Goal: Information Seeking & Learning: Find specific fact

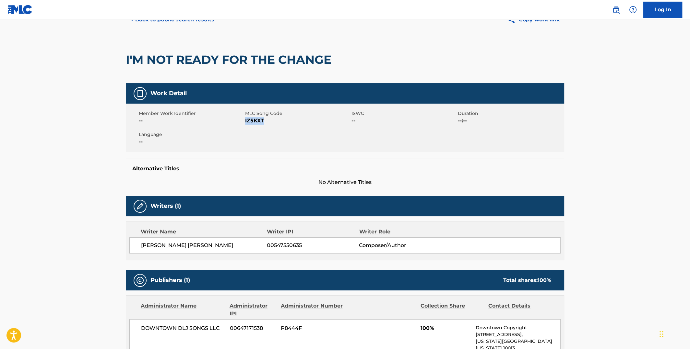
scroll to position [32, 0]
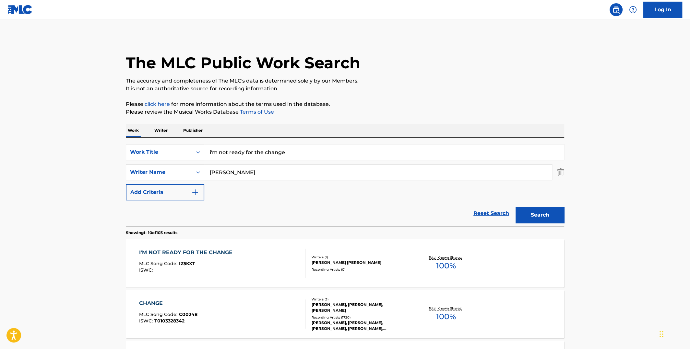
drag, startPoint x: 292, startPoint y: 154, endPoint x: 200, endPoint y: 158, distance: 92.1
click at [202, 158] on div "SearchWithCriteria4e212f51-5188-496f-b6a2-5b4dd2379aad Work Title i'm not ready…" at bounding box center [345, 152] width 438 height 16
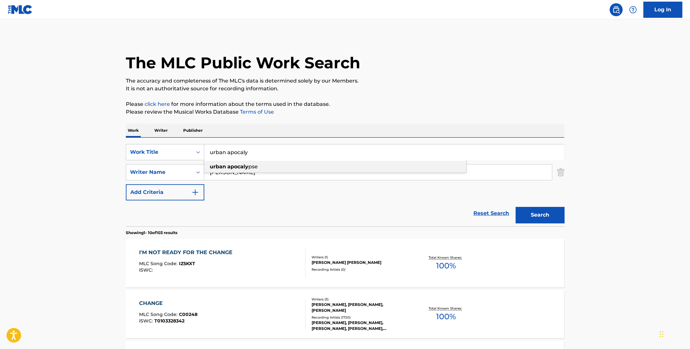
click at [217, 167] on strong "urban" at bounding box center [218, 167] width 16 height 6
type input "urban apocalypse"
drag, startPoint x: 237, startPoint y: 174, endPoint x: 200, endPoint y: 174, distance: 37.0
click at [200, 174] on div "SearchWithCriteriad0169823-1429-4b83-ade4-c76ad3996db0 Writer Name [PERSON_NAME]" at bounding box center [345, 172] width 438 height 16
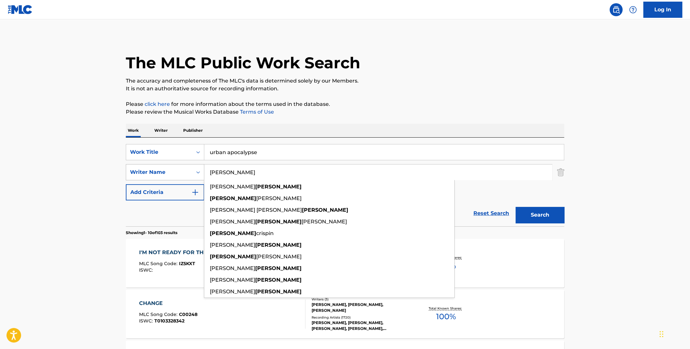
click at [515, 207] on button "Search" at bounding box center [539, 215] width 49 height 16
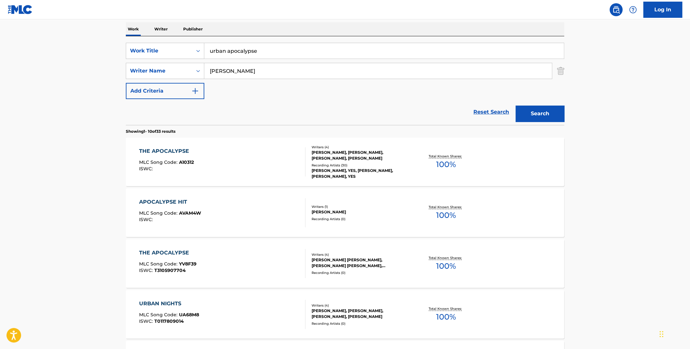
scroll to position [65, 0]
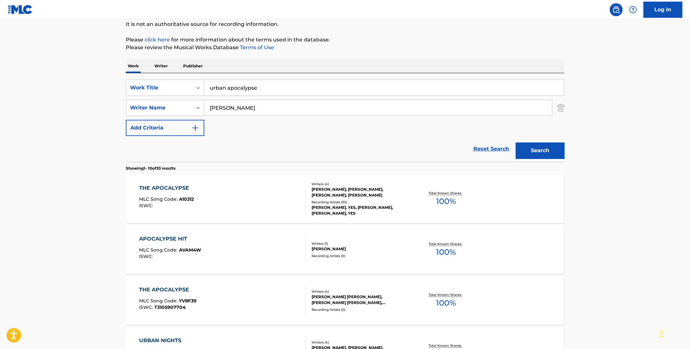
click at [211, 109] on input "[PERSON_NAME]" at bounding box center [378, 108] width 348 height 16
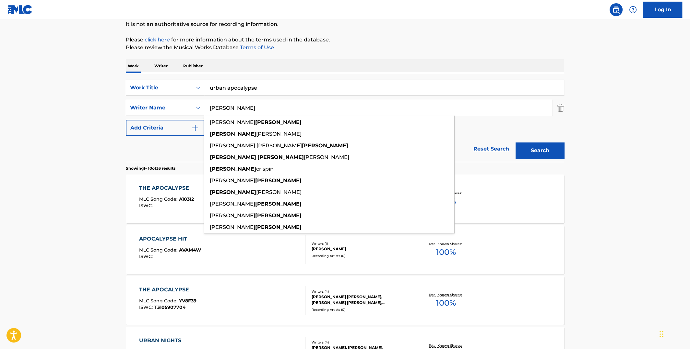
type input "[PERSON_NAME]"
click at [515, 143] on button "Search" at bounding box center [539, 151] width 49 height 16
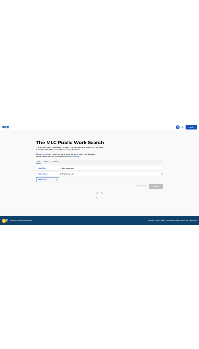
scroll to position [0, 0]
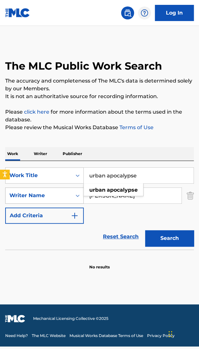
drag, startPoint x: 145, startPoint y: 175, endPoint x: 40, endPoint y: 190, distance: 105.7
click at [43, 189] on div "SearchWithCriteria4e212f51-5188-496f-b6a2-5b4dd2379aad Work Title urban apocaly…" at bounding box center [99, 196] width 188 height 56
paste input "Urban A"
click at [117, 191] on strong "apocalypse" at bounding box center [122, 190] width 31 height 6
type input "urban apocalypse"
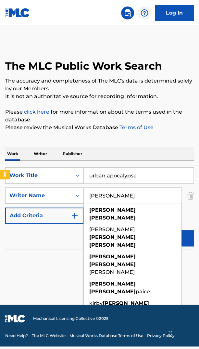
click at [124, 197] on input "[PERSON_NAME]" at bounding box center [133, 196] width 98 height 16
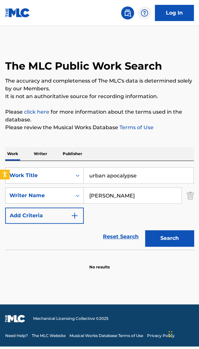
click at [168, 233] on button "Search" at bounding box center [169, 239] width 49 height 16
drag, startPoint x: 127, startPoint y: 196, endPoint x: 70, endPoint y: 199, distance: 56.8
click at [70, 199] on div "SearchWithCriteriad0169823-1429-4b83-ade4-c76ad3996db0 Writer Name [PERSON_NAME]" at bounding box center [99, 196] width 188 height 16
type input "[PERSON_NAME]"
click at [145, 231] on button "Search" at bounding box center [169, 239] width 49 height 16
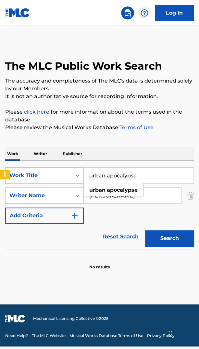
drag, startPoint x: 145, startPoint y: 176, endPoint x: 82, endPoint y: 179, distance: 62.7
click at [82, 179] on div "SearchWithCriteria4e212f51-5188-496f-b6a2-5b4dd2379aad Work Title urban apocaly…" at bounding box center [99, 176] width 188 height 16
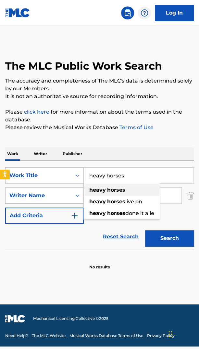
type input "heavy horses"
click at [108, 187] on strong "horses" at bounding box center [116, 190] width 18 height 6
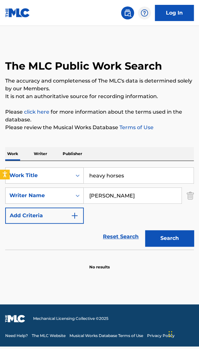
click at [162, 239] on button "Search" at bounding box center [169, 239] width 49 height 16
drag, startPoint x: 125, startPoint y: 197, endPoint x: 68, endPoint y: 199, distance: 57.4
click at [68, 199] on div "SearchWithCriteriad0169823-1429-4b83-ade4-c76ad3996db0 Writer Name [PERSON_NAME…" at bounding box center [99, 196] width 188 height 16
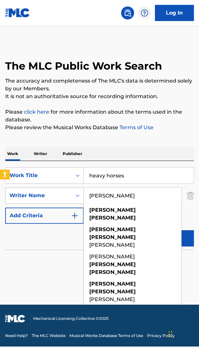
type input "[PERSON_NAME]"
click at [145, 231] on button "Search" at bounding box center [169, 239] width 49 height 16
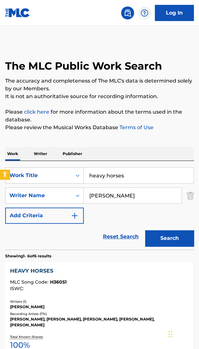
click at [40, 268] on div "HEAVY HORSES" at bounding box center [99, 271] width 179 height 8
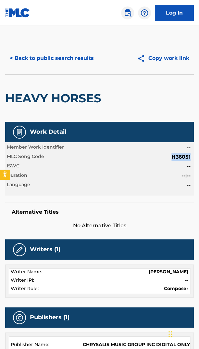
drag, startPoint x: 172, startPoint y: 155, endPoint x: 189, endPoint y: 159, distance: 17.5
click at [189, 159] on span "H36051" at bounding box center [180, 157] width 19 height 8
copy span "H36051"
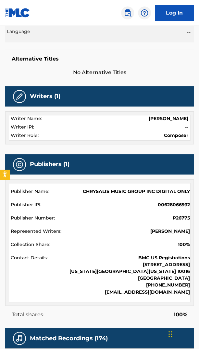
scroll to position [162, 0]
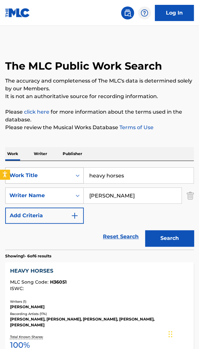
drag, startPoint x: 129, startPoint y: 175, endPoint x: 65, endPoint y: 174, distance: 64.2
click at [66, 176] on div "SearchWithCriteria4e212f51-5188-496f-b6a2-5b4dd2379aad Work Title heavy horses" at bounding box center [99, 176] width 188 height 16
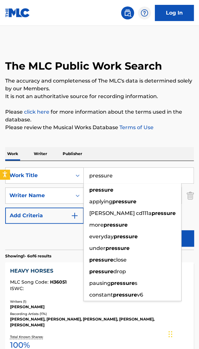
type input "pressure"
click at [126, 167] on div "SearchWithCriteria4e212f51-5188-496f-b6a2-5b4dd2379aad Work Title pressure pres…" at bounding box center [99, 205] width 188 height 89
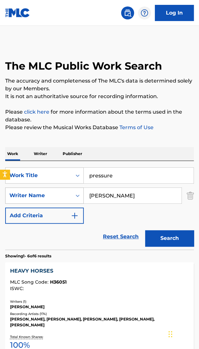
drag, startPoint x: 131, startPoint y: 195, endPoint x: 75, endPoint y: 198, distance: 55.5
click at [76, 198] on div "SearchWithCriteriad0169823-1429-4b83-ade4-c76ad3996db0 Writer Name [PERSON_NAME]" at bounding box center [99, 196] width 188 height 16
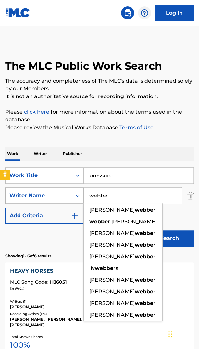
type input "webbe"
click at [145, 231] on button "Search" at bounding box center [169, 239] width 49 height 16
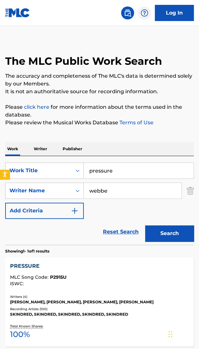
scroll to position [65, 0]
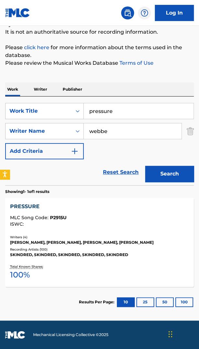
click at [25, 205] on div "PRESSURE" at bounding box center [99, 207] width 179 height 8
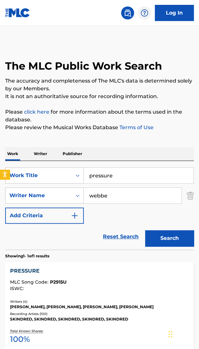
scroll to position [41, 0]
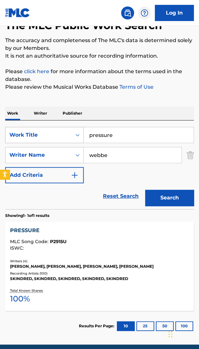
drag, startPoint x: 118, startPoint y: 135, endPoint x: 70, endPoint y: 141, distance: 48.3
click at [70, 141] on div "SearchWithCriteria4e212f51-5188-496f-b6a2-5b4dd2379aad Work Title pressure" at bounding box center [99, 135] width 188 height 16
type input "set fazers"
click at [145, 190] on button "Search" at bounding box center [169, 198] width 49 height 16
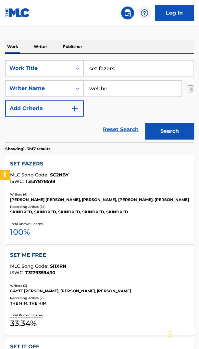
scroll to position [162, 0]
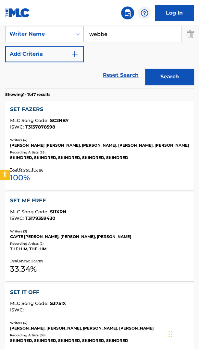
click at [27, 108] on div "SET FAZERS" at bounding box center [99, 110] width 179 height 8
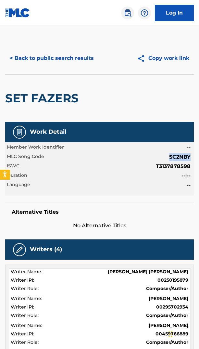
drag, startPoint x: 168, startPoint y: 155, endPoint x: 189, endPoint y: 158, distance: 21.3
click at [189, 158] on div "MLC Song Code SC2NBY" at bounding box center [99, 157] width 185 height 8
copy span "SC2NBY"
drag, startPoint x: 157, startPoint y: 166, endPoint x: 189, endPoint y: 168, distance: 32.1
click at [189, 168] on span "T3137878598" at bounding box center [173, 167] width 35 height 8
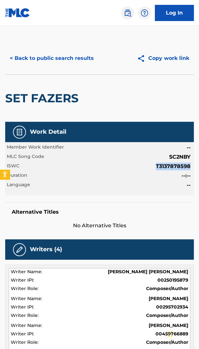
copy span "T3137878598"
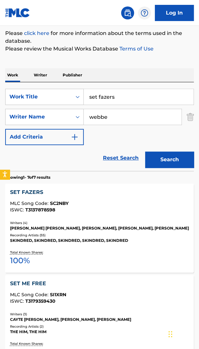
scroll to position [65, 0]
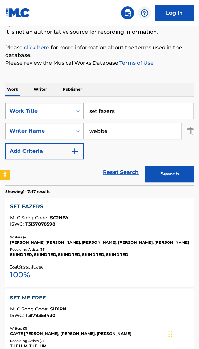
drag, startPoint x: 127, startPoint y: 111, endPoint x: 70, endPoint y: 115, distance: 56.9
click at [70, 115] on div "SearchWithCriteria4e212f51-5188-496f-b6a2-5b4dd2379aad Work Title set fazers" at bounding box center [99, 111] width 188 height 16
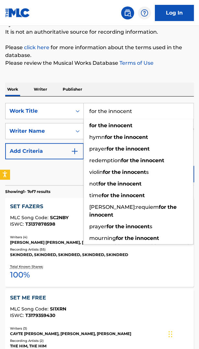
type input "for the innocent"
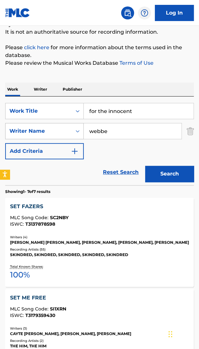
drag, startPoint x: 124, startPoint y: 130, endPoint x: 70, endPoint y: 136, distance: 53.5
click at [70, 136] on div "SearchWithCriteriad0169823-1429-4b83-ade4-c76ad3996db0 Writer Name webbe" at bounding box center [99, 131] width 188 height 16
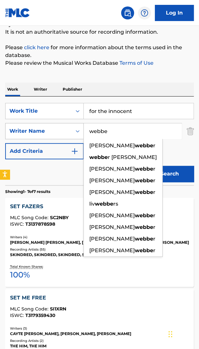
paste input "[PERSON_NAME]"
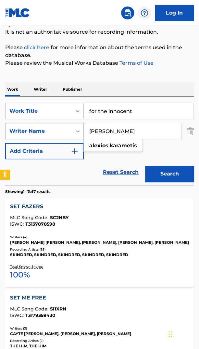
type input "[PERSON_NAME]"
click at [145, 166] on button "Search" at bounding box center [169, 174] width 49 height 16
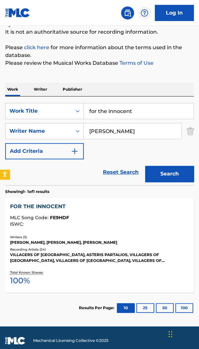
click at [39, 204] on div "FOR THE INNOCENT" at bounding box center [99, 207] width 179 height 8
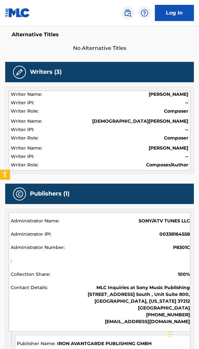
scroll to position [129, 0]
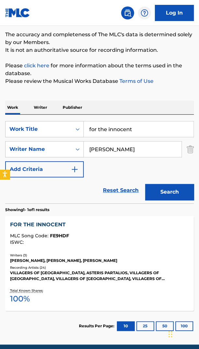
scroll to position [83, 0]
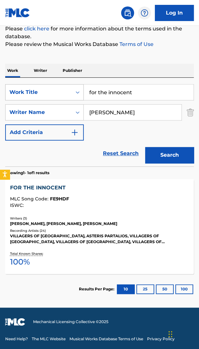
drag, startPoint x: 141, startPoint y: 94, endPoint x: 57, endPoint y: 91, distance: 83.4
click at [57, 91] on div "SearchWithCriteria4e212f51-5188-496f-b6a2-5b4dd2379aad Work Title for the innoc…" at bounding box center [99, 92] width 188 height 16
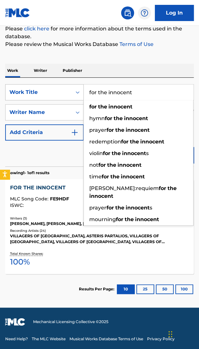
paste input "Age of Aquarius"
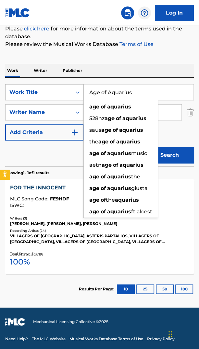
type input "Age of Aquarius"
click at [145, 147] on button "Search" at bounding box center [169, 155] width 49 height 16
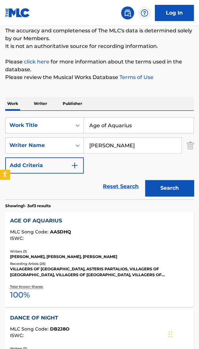
scroll to position [97, 0]
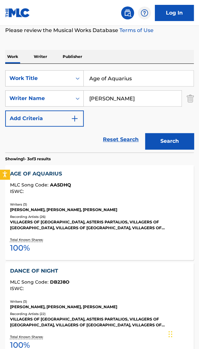
click at [41, 174] on div "AGE OF AQUARIUS" at bounding box center [99, 174] width 179 height 8
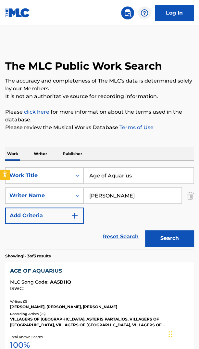
scroll to position [97, 0]
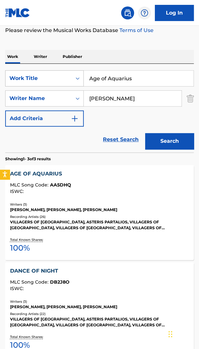
drag, startPoint x: 139, startPoint y: 78, endPoint x: 76, endPoint y: 80, distance: 63.9
click at [76, 80] on div "SearchWithCriteria4e212f51-5188-496f-b6a2-5b4dd2379aad Work Title Age of Aquari…" at bounding box center [99, 78] width 188 height 16
type input "blastbeat falafel"
click at [111, 93] on strong "blastbeat" at bounding box center [102, 93] width 26 height 6
drag, startPoint x: 189, startPoint y: 99, endPoint x: 183, endPoint y: 118, distance: 20.7
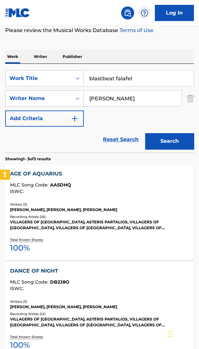
click at [189, 99] on img "Search Form" at bounding box center [189, 98] width 7 height 16
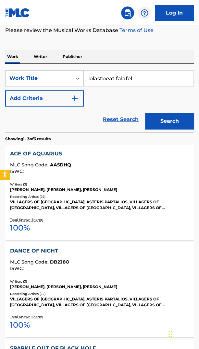
click at [163, 126] on button "Search" at bounding box center [169, 121] width 49 height 16
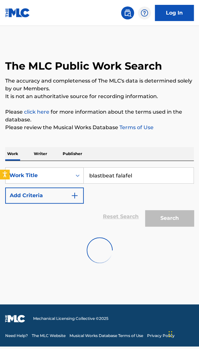
scroll to position [0, 0]
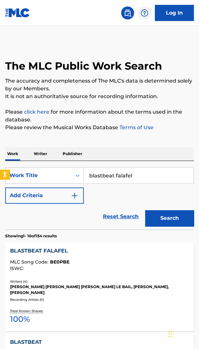
click at [39, 250] on div "BLASTBEAT FALAFEL" at bounding box center [99, 251] width 179 height 8
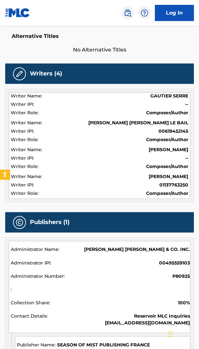
scroll to position [129, 0]
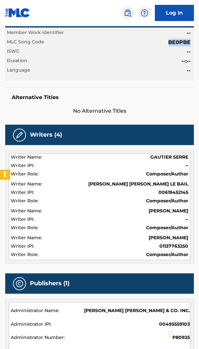
drag, startPoint x: 168, startPoint y: 42, endPoint x: 188, endPoint y: 44, distance: 20.1
click at [188, 44] on span "BE0PBE" at bounding box center [179, 43] width 22 height 8
copy span "BE0PBE"
drag, startPoint x: 153, startPoint y: 155, endPoint x: 187, endPoint y: 155, distance: 34.4
click at [187, 155] on span "GAUTIER SERRE" at bounding box center [169, 157] width 38 height 7
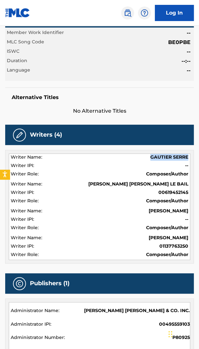
copy span "GAUTIER SERRE"
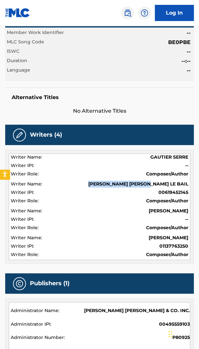
drag, startPoint x: 132, startPoint y: 182, endPoint x: 187, endPoint y: 187, distance: 55.6
click at [187, 187] on div "[PERSON_NAME] [PERSON_NAME] LE BAIL" at bounding box center [99, 185] width 177 height 8
copy span "[PERSON_NAME] [PERSON_NAME] LE BAIL"
drag, startPoint x: 144, startPoint y: 210, endPoint x: 187, endPoint y: 212, distance: 42.5
click at [187, 212] on span "[PERSON_NAME]" at bounding box center [168, 211] width 40 height 7
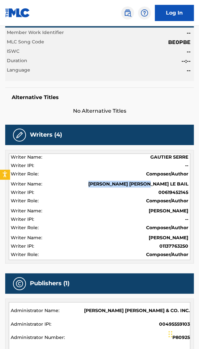
copy span "[PERSON_NAME]"
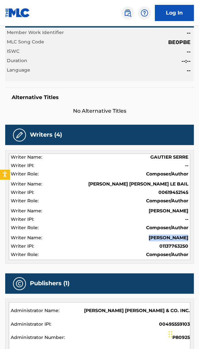
drag, startPoint x: 151, startPoint y: 236, endPoint x: 187, endPoint y: 235, distance: 36.0
click at [187, 235] on span "[PERSON_NAME]" at bounding box center [168, 238] width 40 height 7
copy span "[PERSON_NAME]"
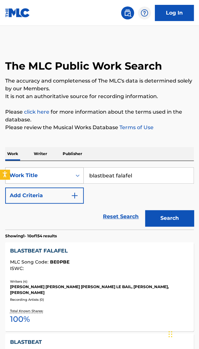
drag, startPoint x: 137, startPoint y: 178, endPoint x: 65, endPoint y: 180, distance: 72.3
click at [65, 180] on div "SearchWithCriteria4e212f51-5188-496f-b6a2-5b4dd2379aad Work Title blastbeat fal…" at bounding box center [99, 176] width 188 height 16
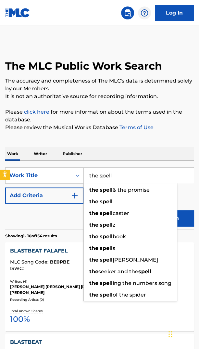
click at [96, 173] on input "the spell" at bounding box center [139, 176] width 110 height 16
type input "the spell"
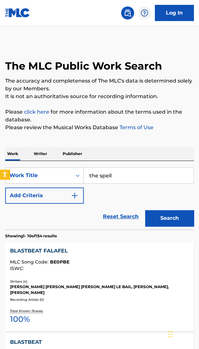
click at [75, 197] on img "Search Form" at bounding box center [75, 196] width 8 height 8
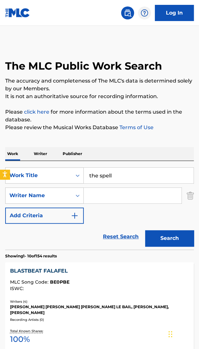
click at [96, 196] on input "Search Form" at bounding box center [133, 196] width 98 height 16
type input "[PERSON_NAME]"
click at [145, 231] on button "Search" at bounding box center [169, 239] width 49 height 16
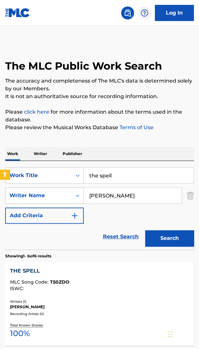
scroll to position [97, 0]
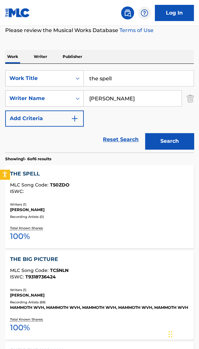
click at [19, 172] on div "THE SPELL" at bounding box center [99, 174] width 179 height 8
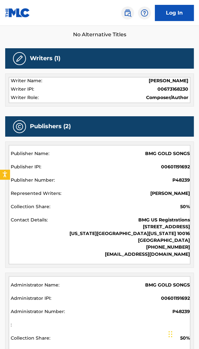
scroll to position [129, 0]
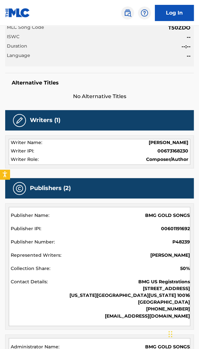
drag, startPoint x: 130, startPoint y: 141, endPoint x: 187, endPoint y: 140, distance: 57.1
click at [187, 140] on span "[PERSON_NAME]" at bounding box center [168, 142] width 40 height 7
copy span "[PERSON_NAME]"
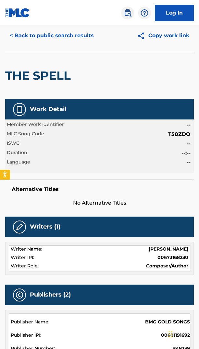
scroll to position [0, 0]
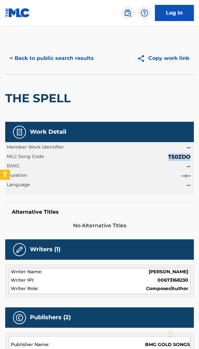
drag, startPoint x: 169, startPoint y: 157, endPoint x: 189, endPoint y: 158, distance: 20.1
click at [189, 158] on span "T50ZDO" at bounding box center [179, 157] width 22 height 8
copy span "T50ZDO"
